Goal: Complete application form

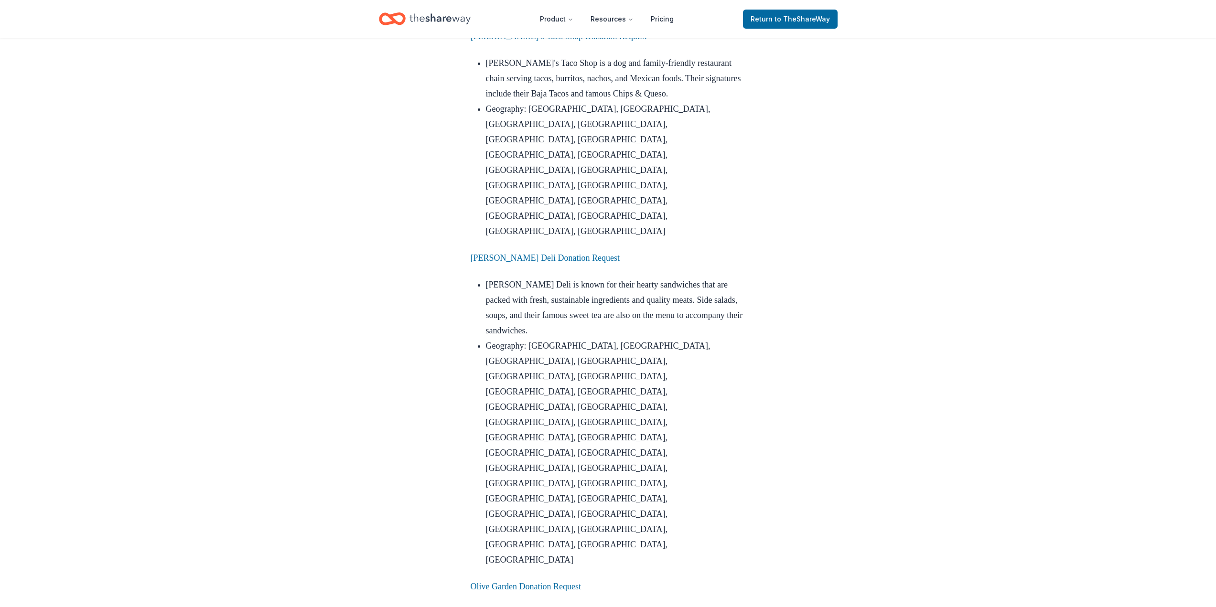
scroll to position [2007, 0]
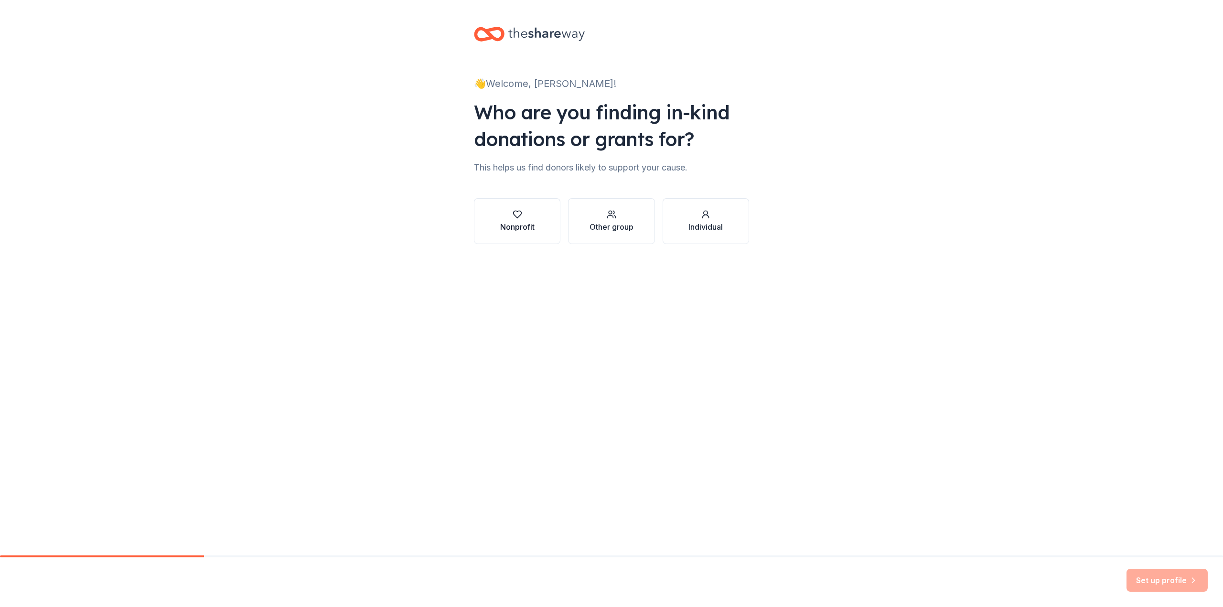
click at [506, 221] on div "Nonprofit" at bounding box center [517, 221] width 34 height 23
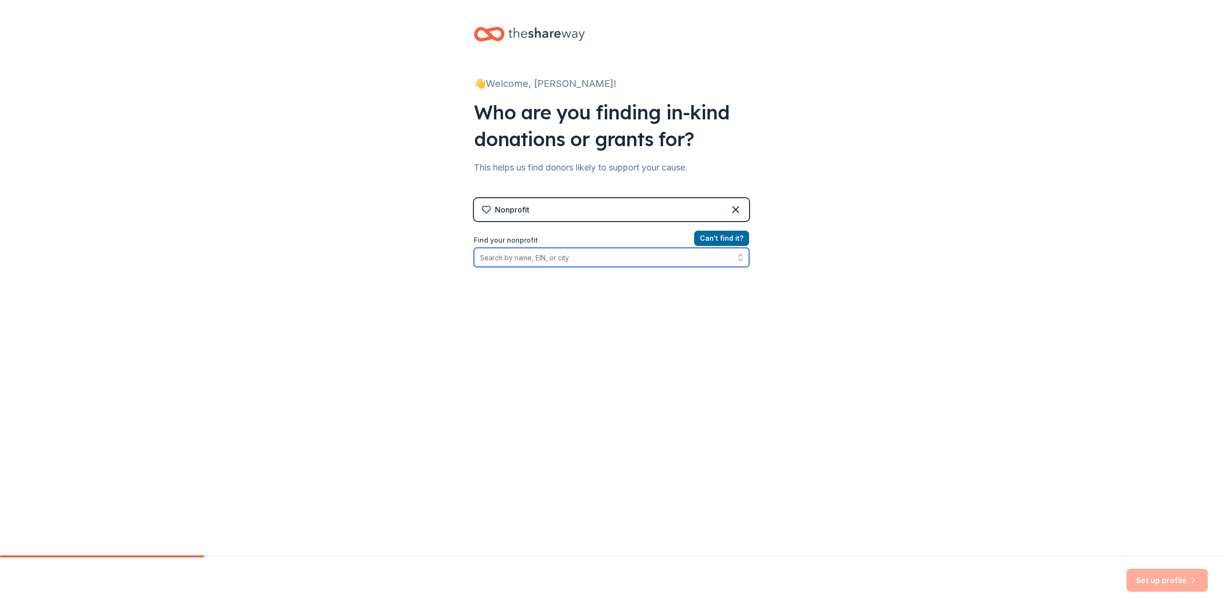
click at [536, 260] on input "Find your nonprofit" at bounding box center [611, 257] width 275 height 19
click at [605, 256] on input "Channel Islands High School" at bounding box center [611, 257] width 275 height 19
type input "C"
click at [583, 255] on input "Organization name *" at bounding box center [611, 258] width 275 height 20
type input "Oxnard Union High School District"
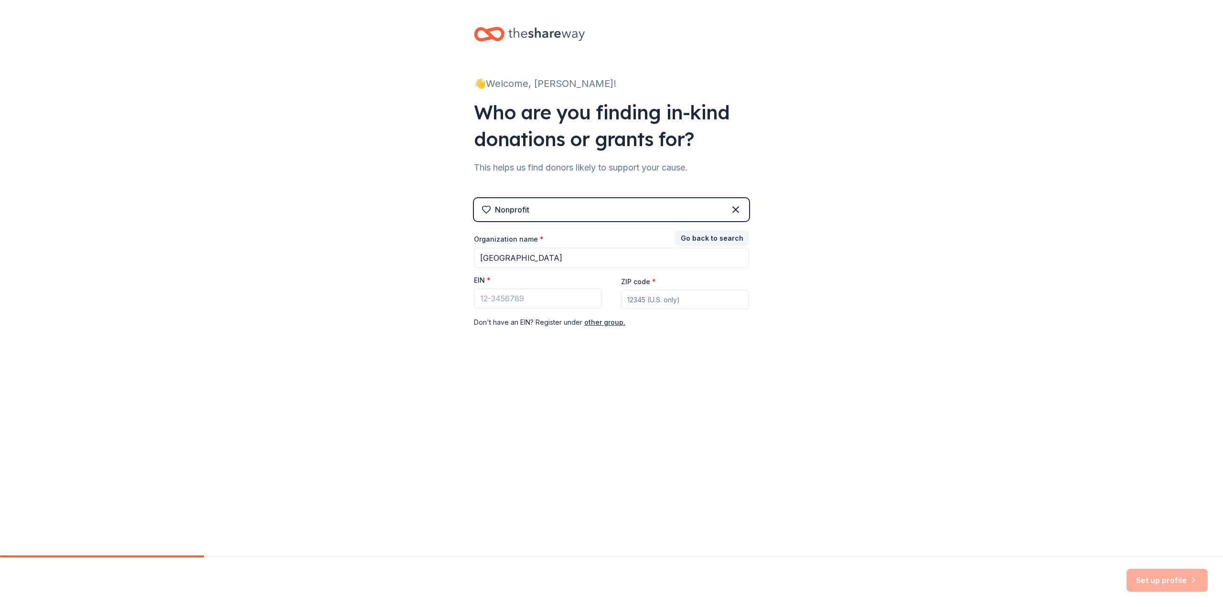
click at [676, 301] on input "ZIP code *" at bounding box center [685, 299] width 128 height 19
